Goal: Download file/media

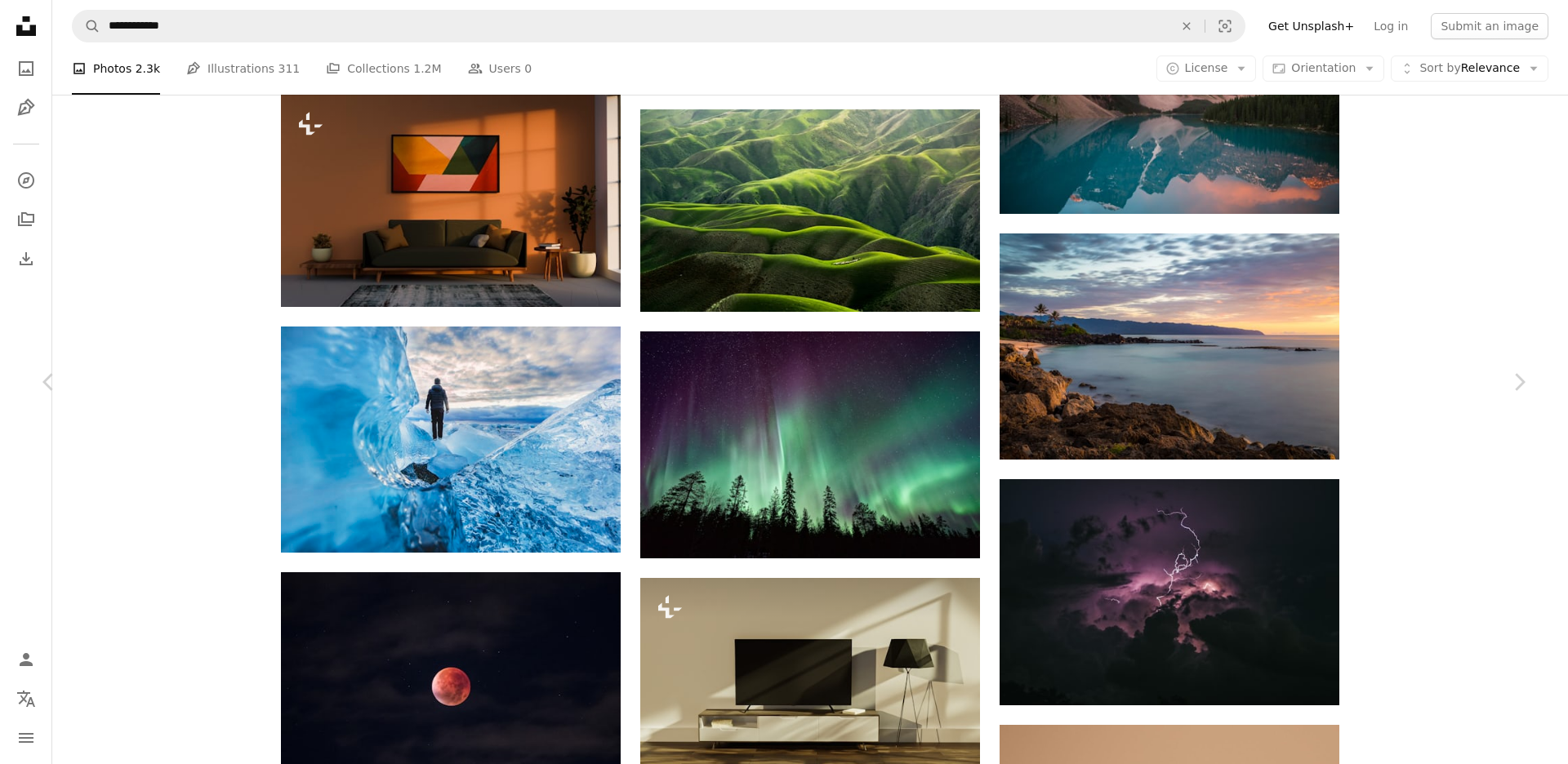
scroll to position [3442, 0]
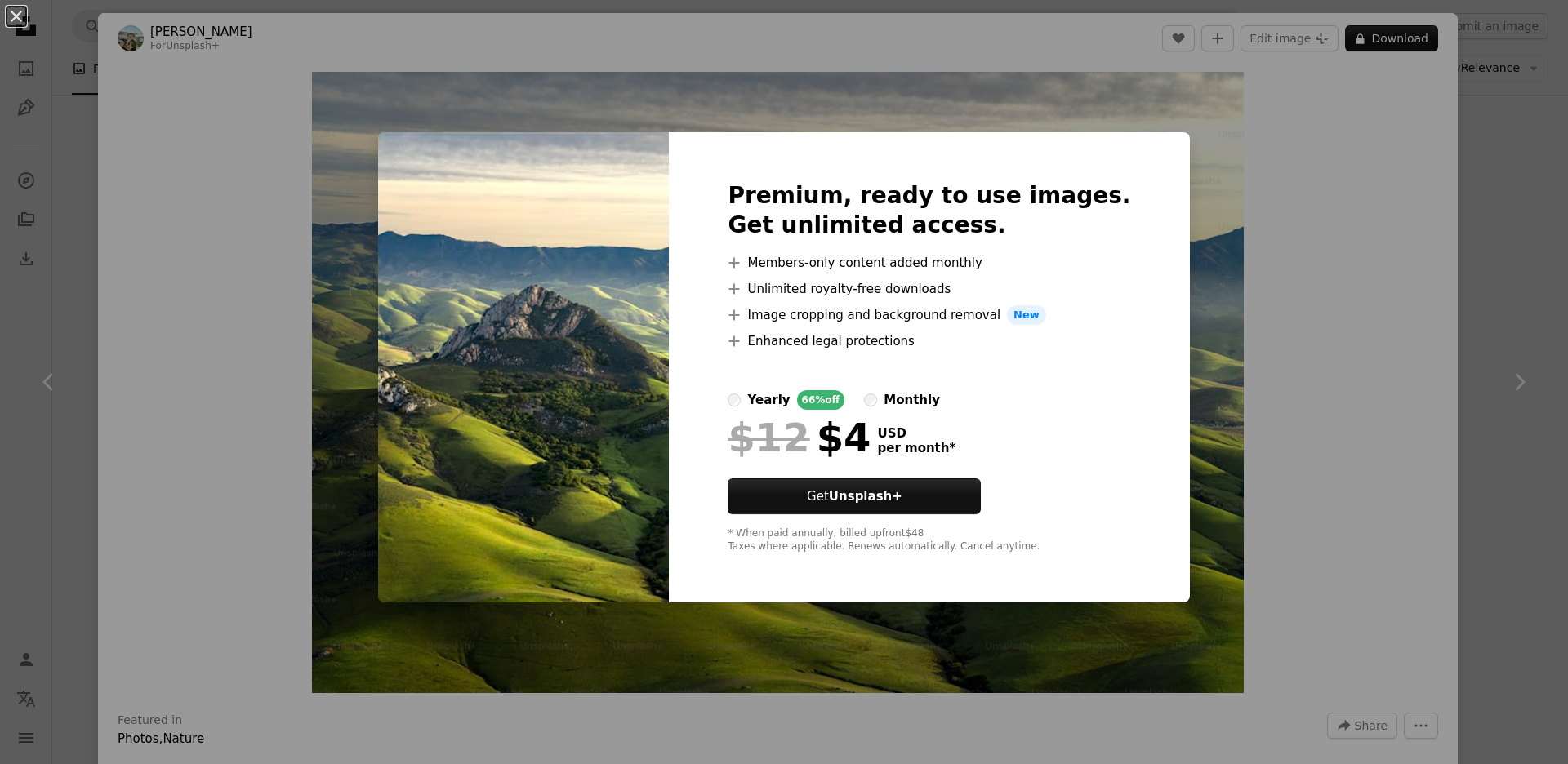
click at [1193, 263] on div "An X shape Premium, ready to use images. Get unlimited access. A plus sign Memb…" at bounding box center [784, 382] width 1568 height 764
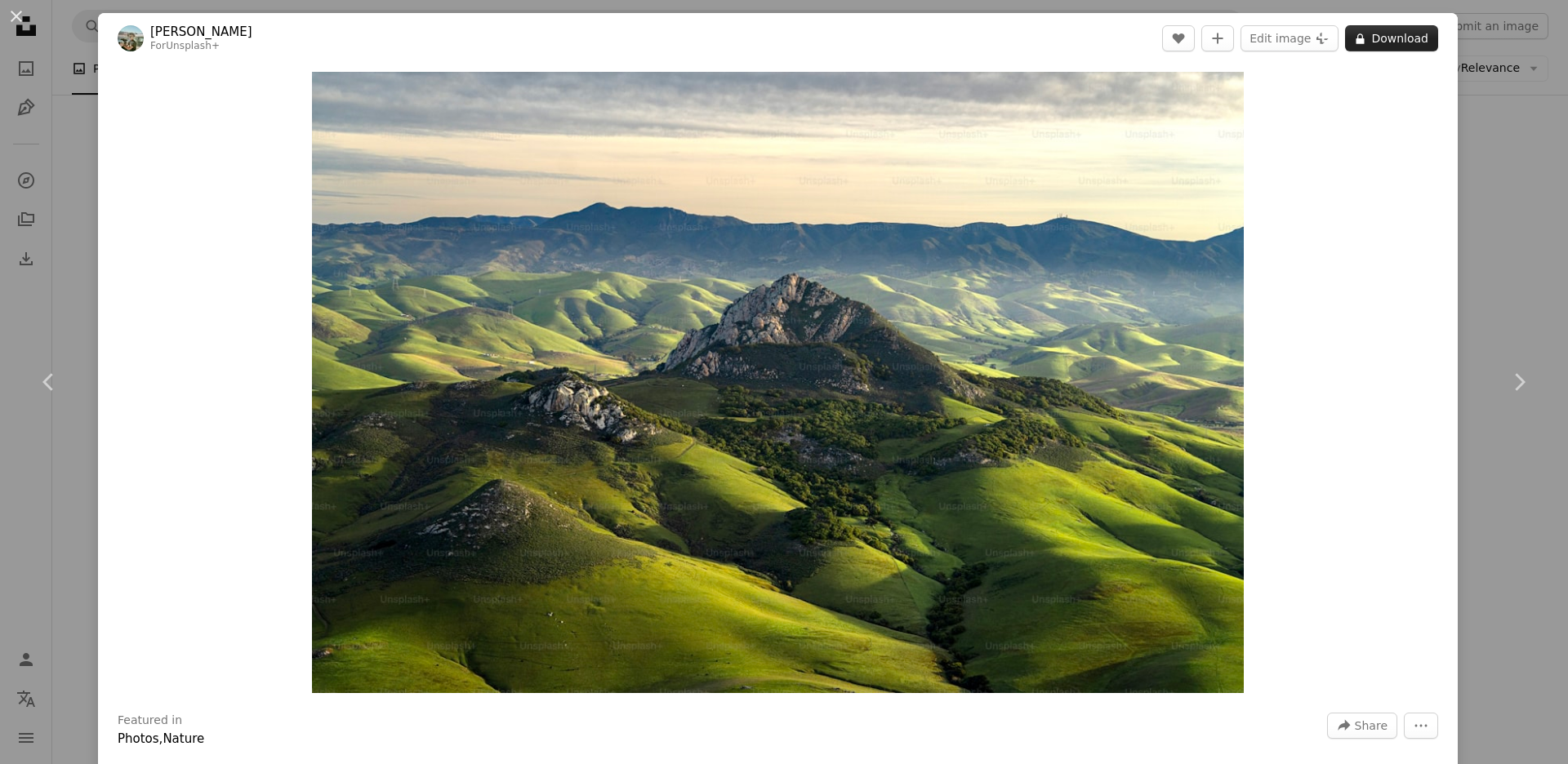
click at [1382, 42] on button "A lock Download" at bounding box center [1391, 38] width 93 height 26
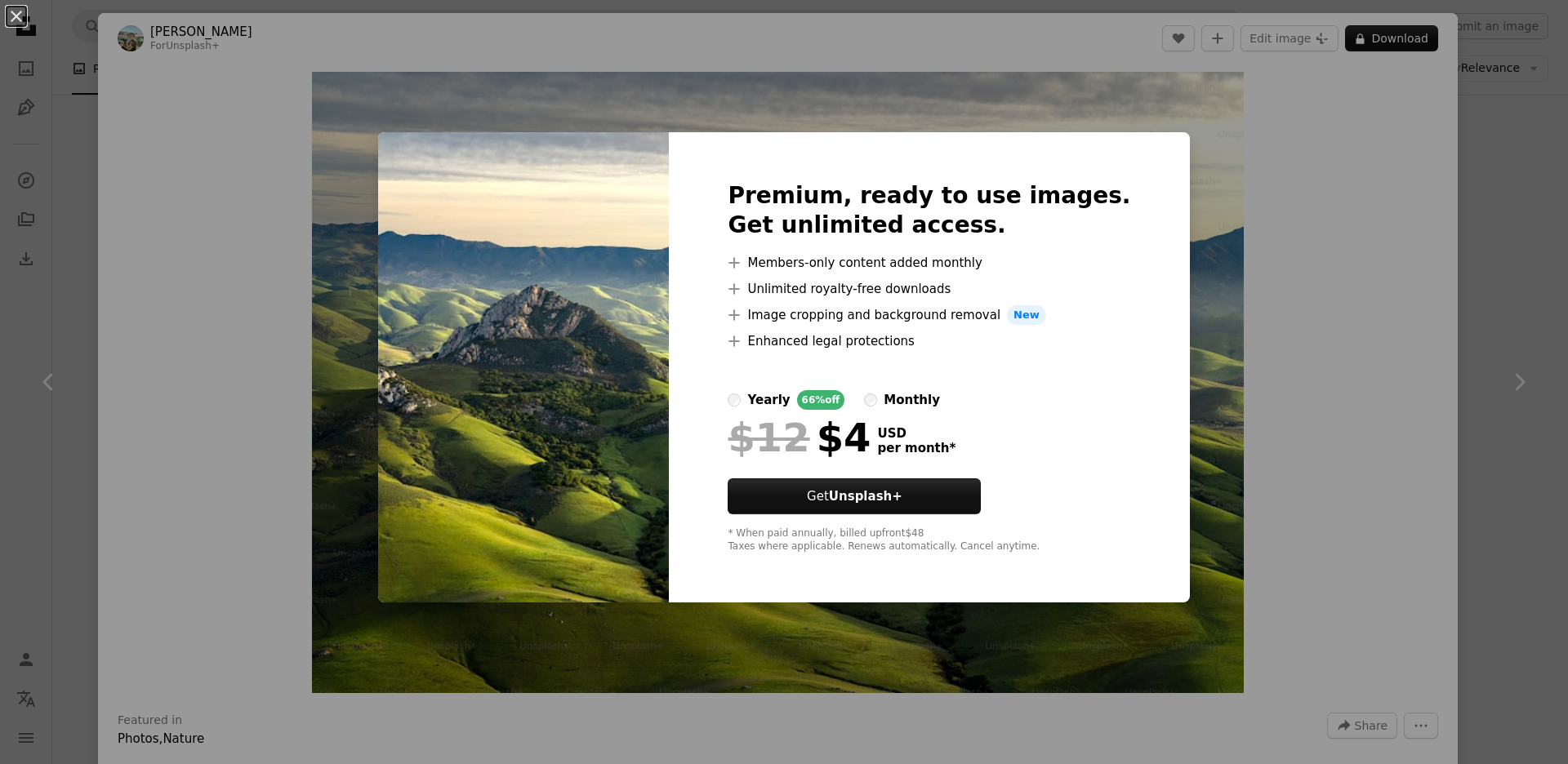
click at [535, 452] on img at bounding box center [524, 368] width 291 height 471
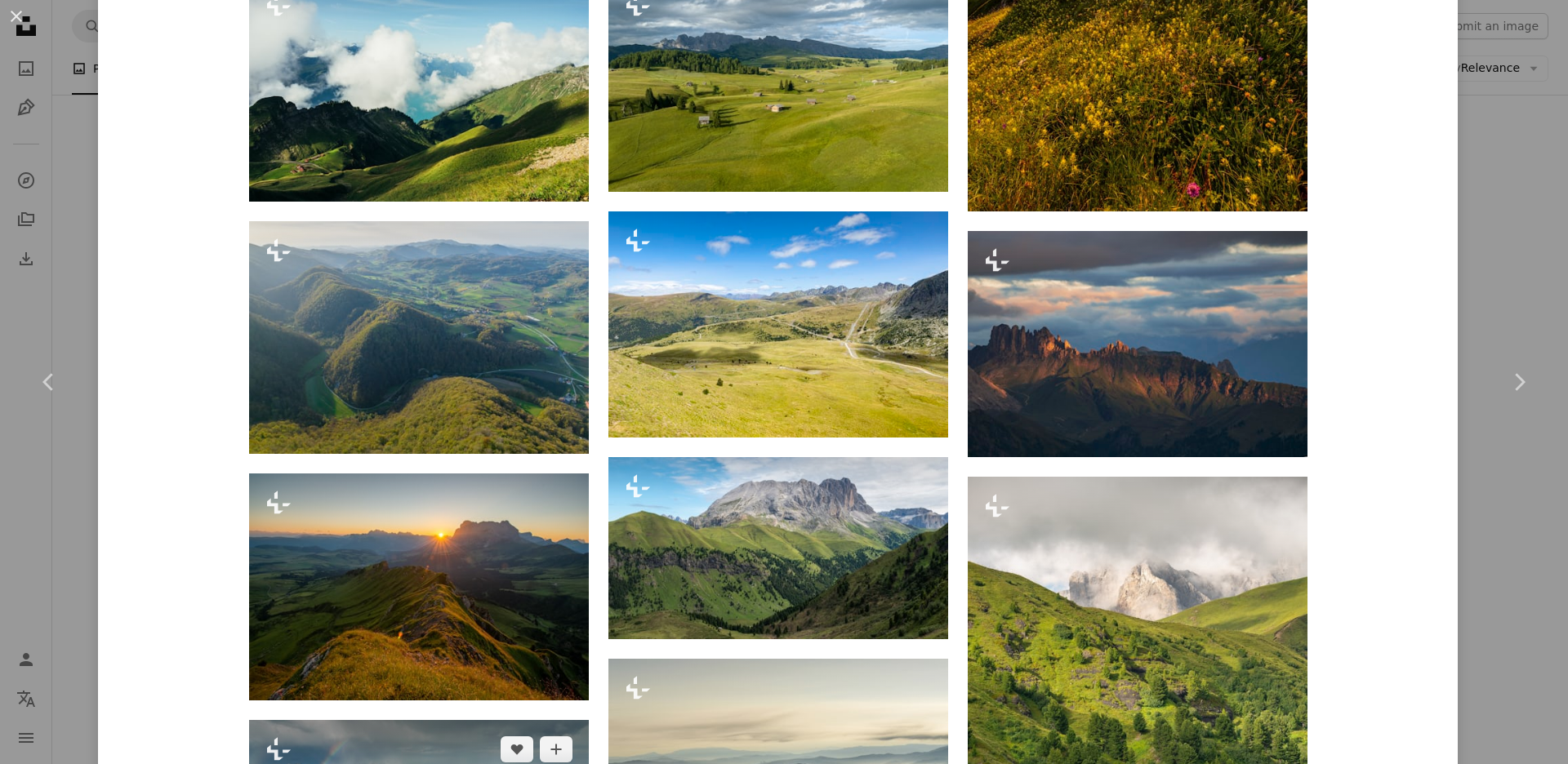
scroll to position [1944, 0]
